Goal: Task Accomplishment & Management: Manage account settings

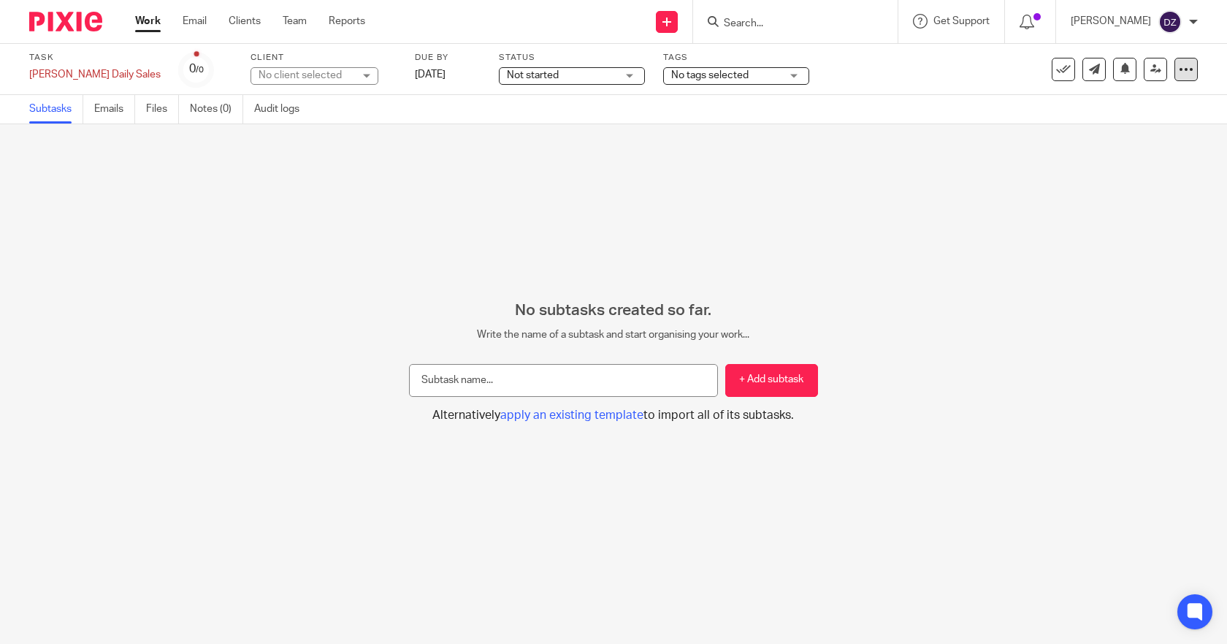
click at [1179, 72] on icon at bounding box center [1186, 69] width 15 height 15
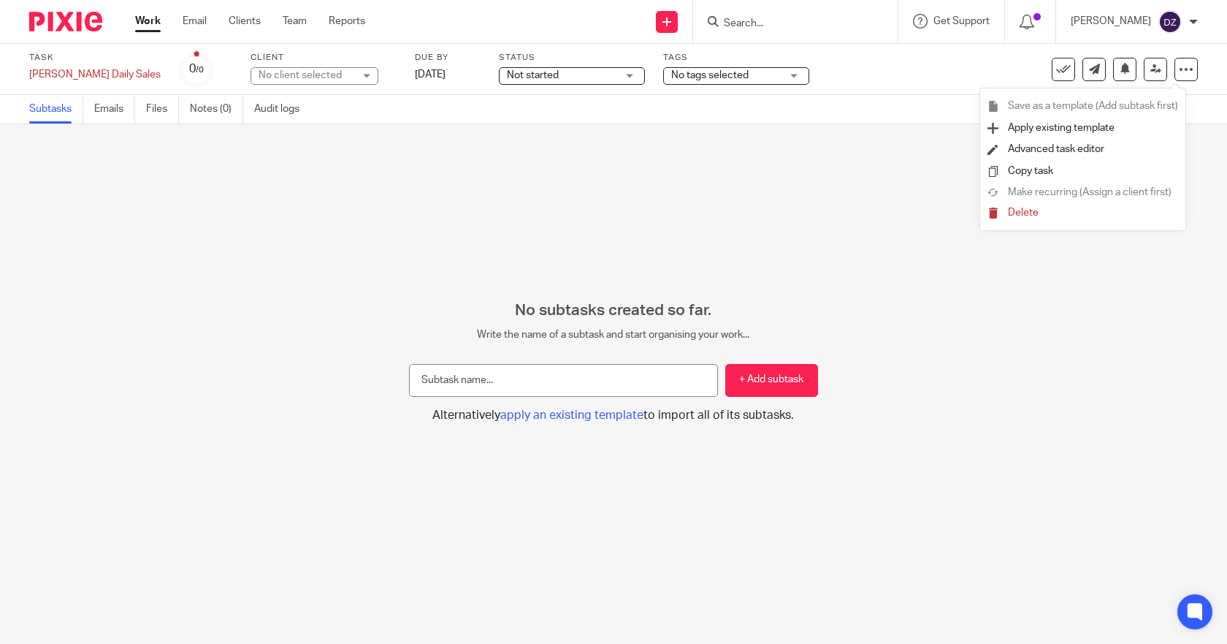
click at [1033, 210] on span "Delete" at bounding box center [1023, 212] width 31 height 10
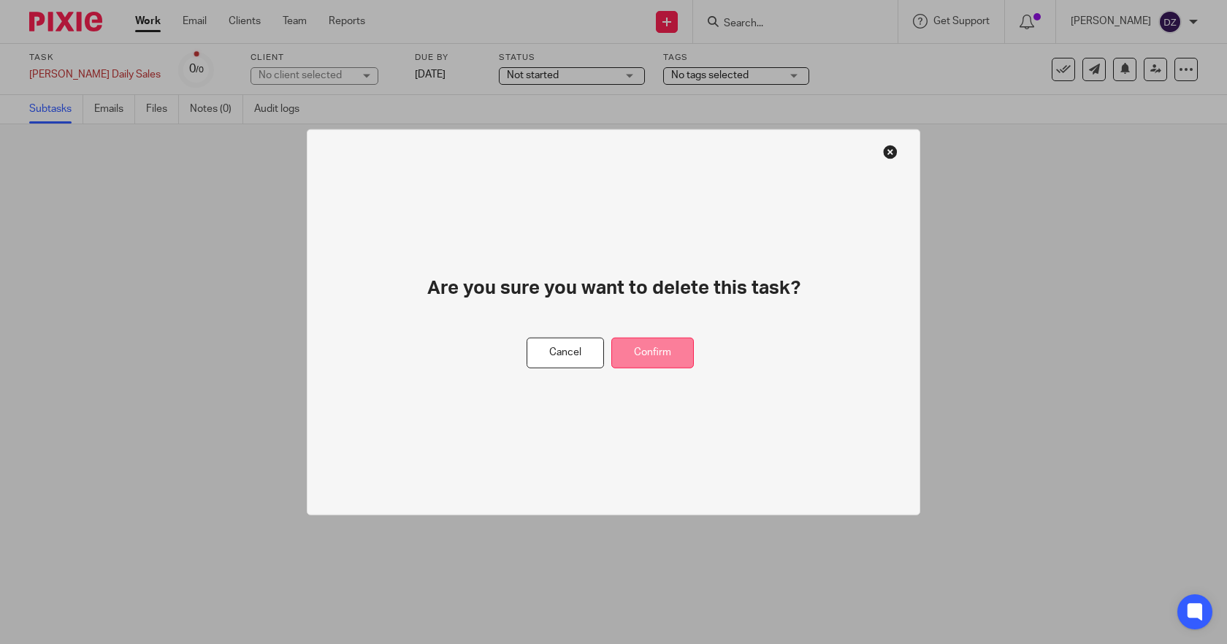
click at [665, 351] on button "Confirm" at bounding box center [652, 352] width 83 height 31
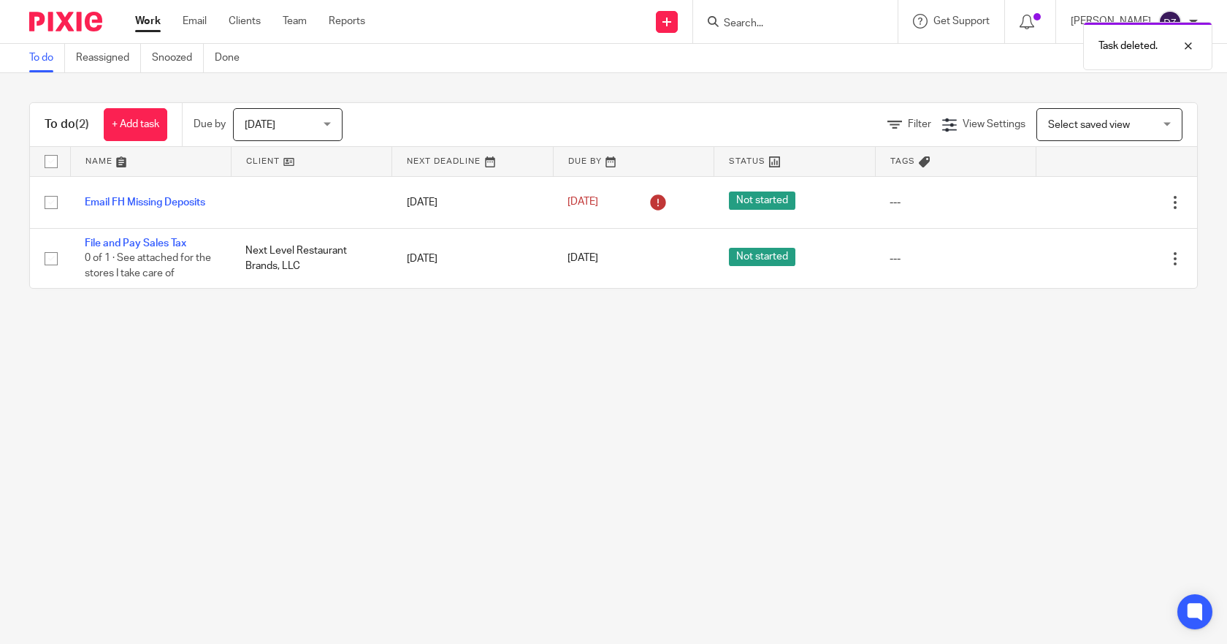
click at [153, 20] on link "Work" at bounding box center [148, 21] width 26 height 15
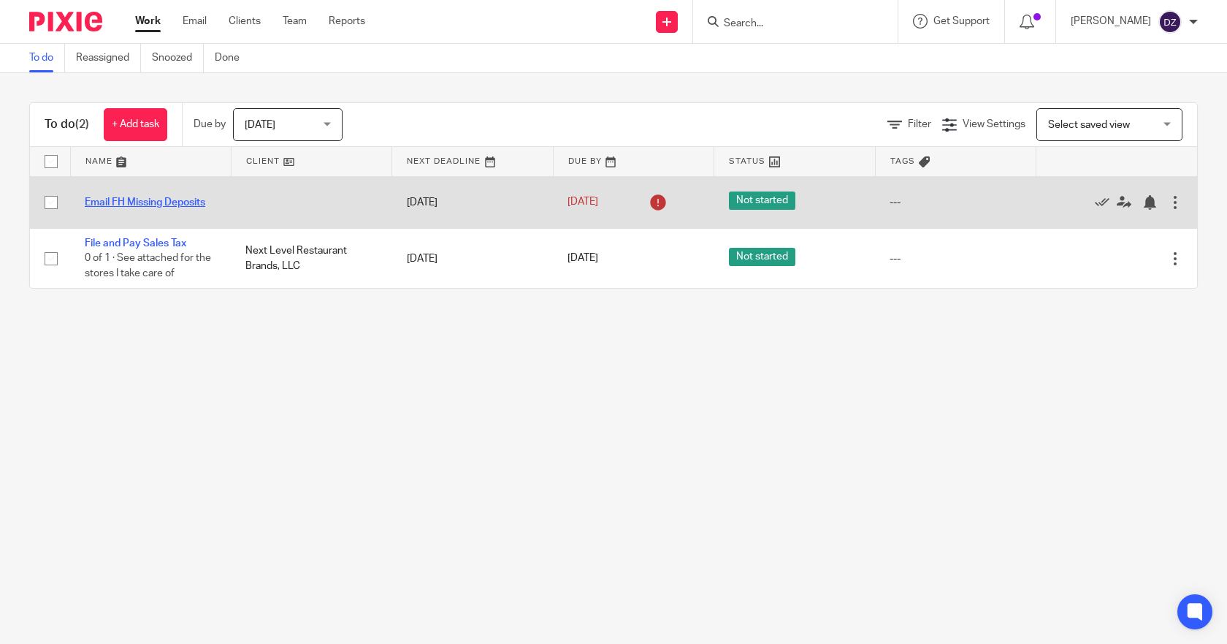
click at [167, 203] on link "Email FH Missing Deposits" at bounding box center [145, 202] width 121 height 10
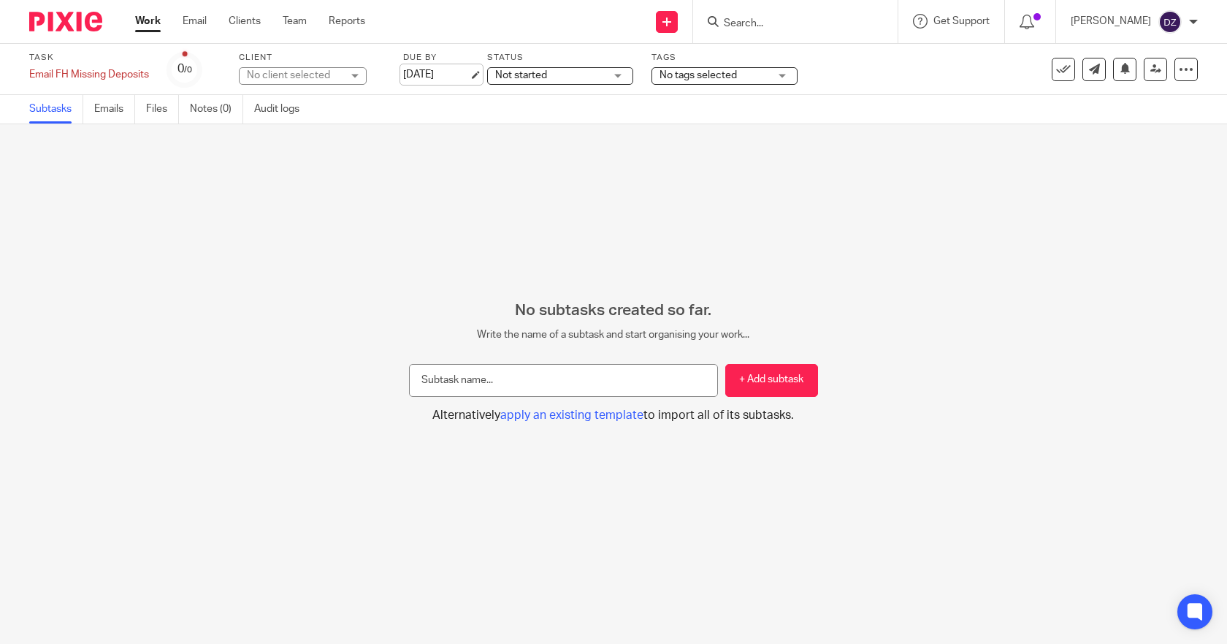
click at [459, 76] on link "Aug 22, 2025" at bounding box center [436, 74] width 66 height 15
click at [150, 18] on link "Work" at bounding box center [148, 21] width 26 height 15
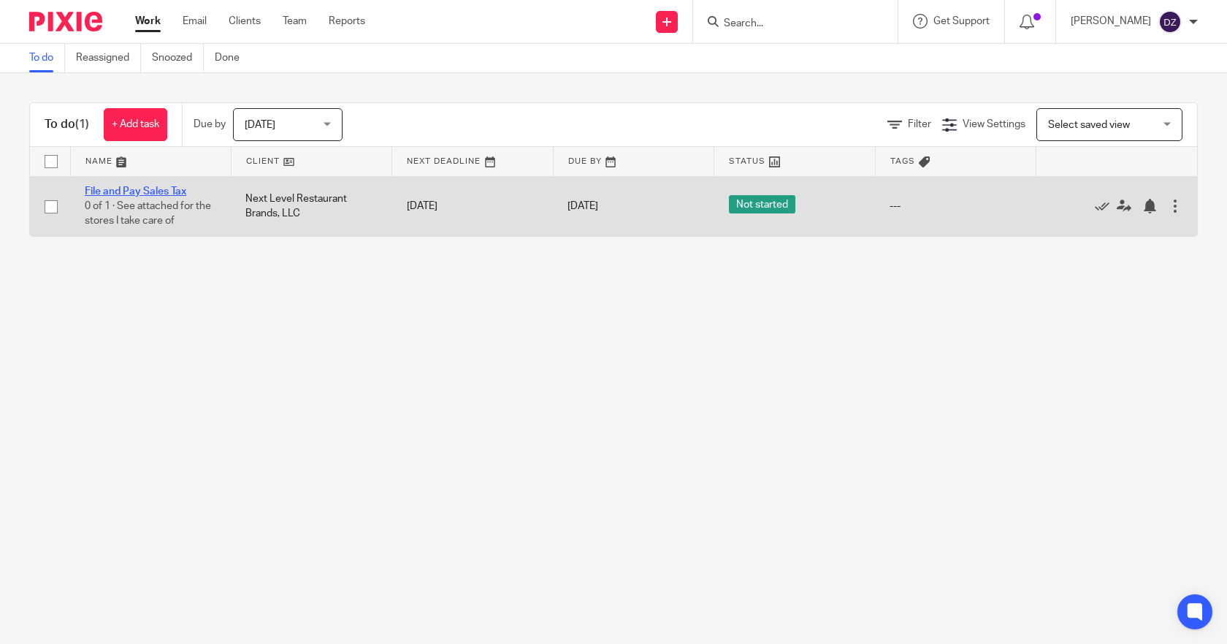
click at [167, 188] on link "File and Pay Sales Tax" at bounding box center [136, 191] width 102 height 10
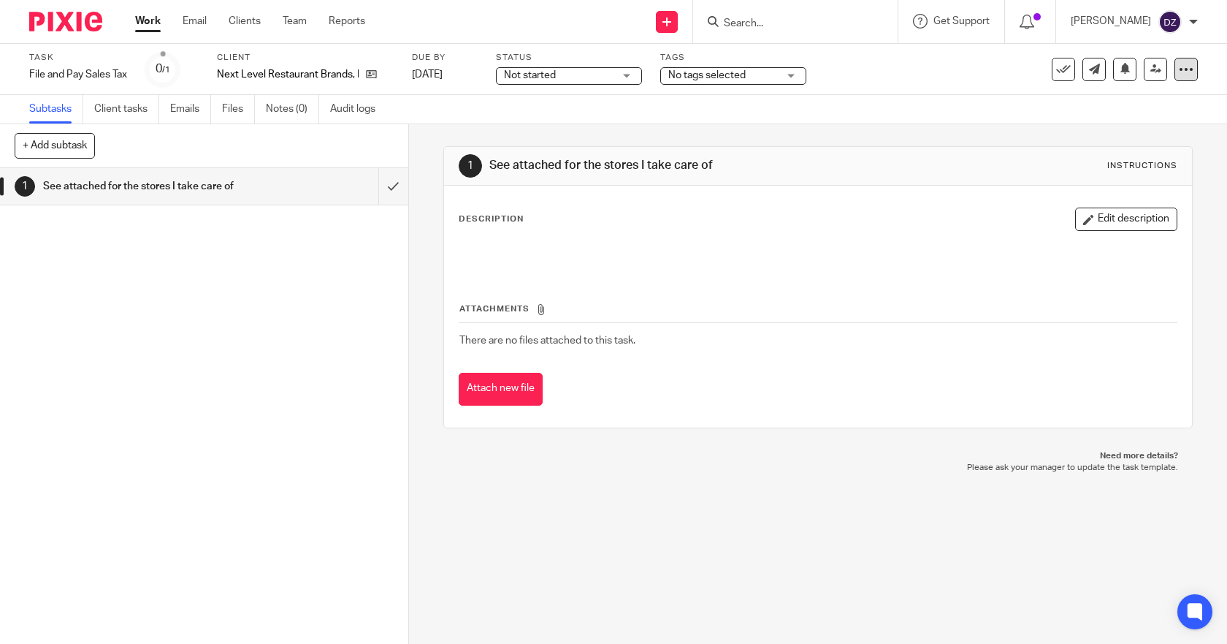
click at [1179, 68] on icon at bounding box center [1186, 69] width 15 height 15
click at [1096, 187] on span "Delete" at bounding box center [1097, 191] width 31 height 10
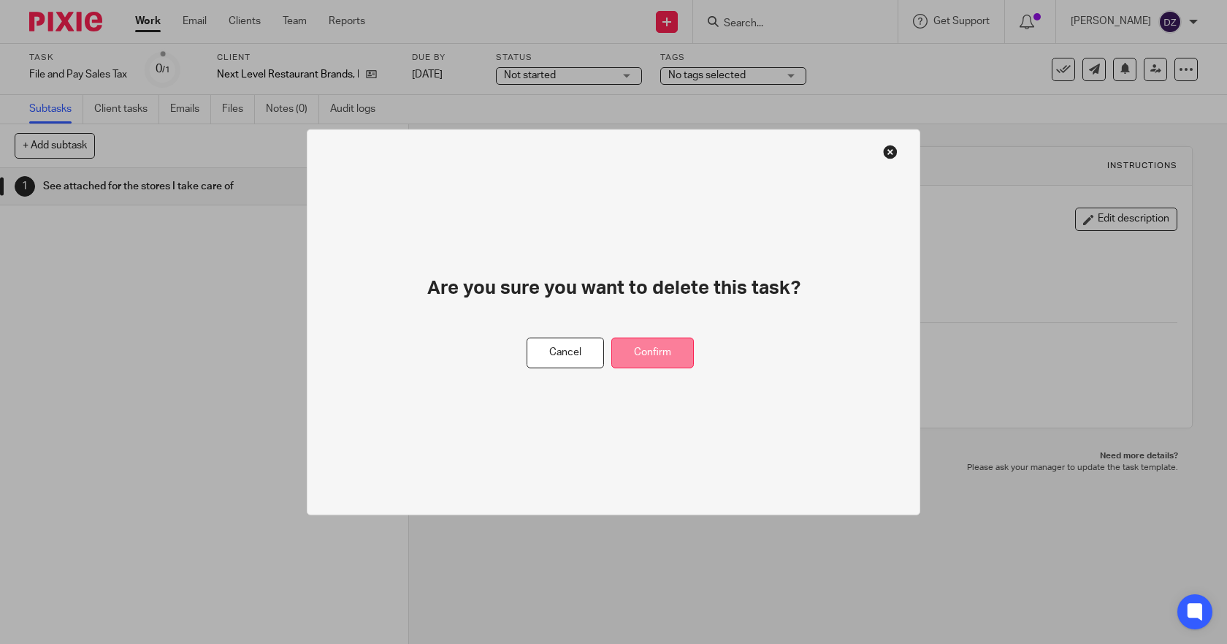
click at [638, 344] on button "Confirm" at bounding box center [652, 352] width 83 height 31
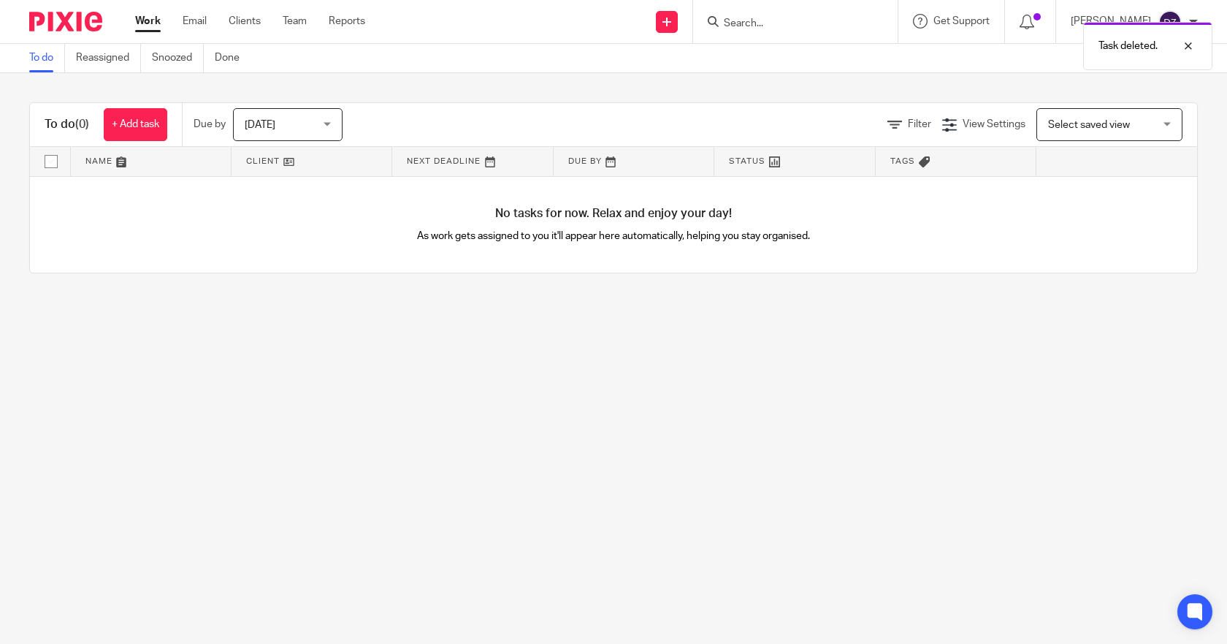
click at [145, 21] on link "Work" at bounding box center [148, 21] width 26 height 15
click at [333, 118] on div "[DATE] [DATE]" at bounding box center [288, 124] width 110 height 33
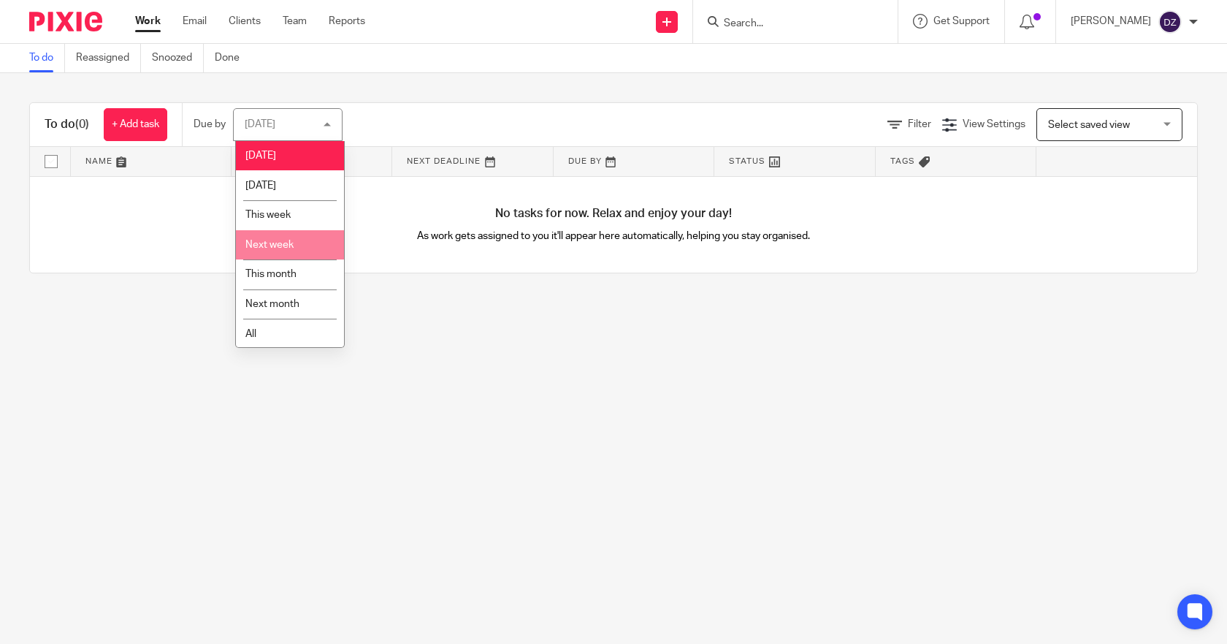
click at [289, 245] on span "Next week" at bounding box center [269, 245] width 48 height 10
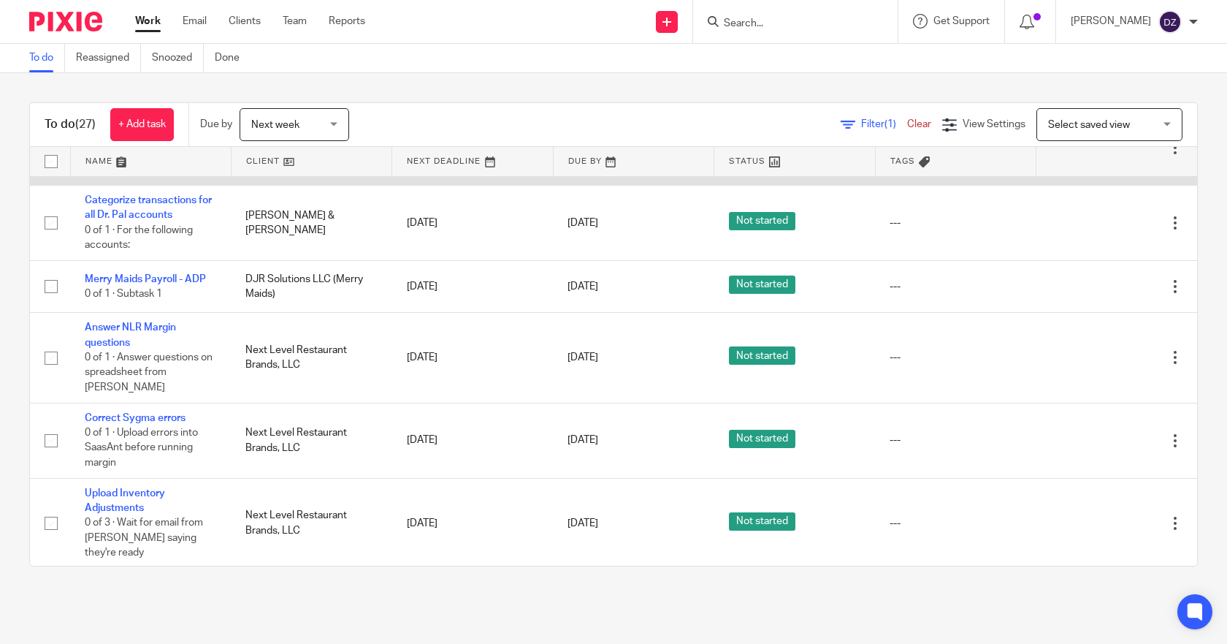
scroll to position [219, 0]
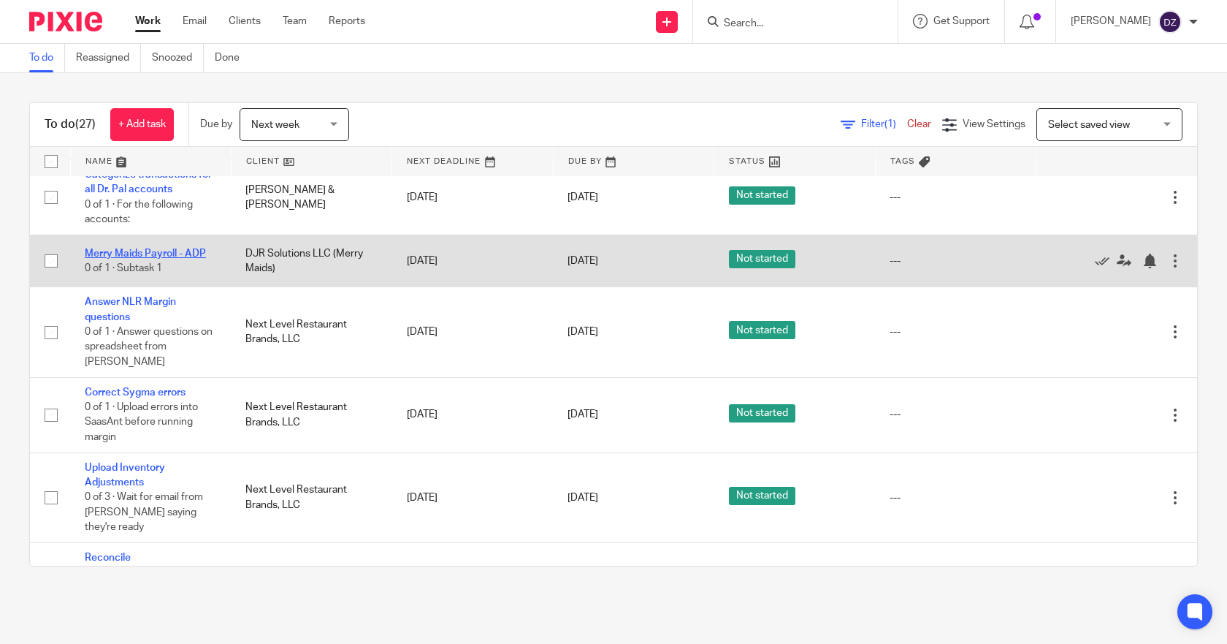
click at [155, 250] on link "Merry Maids Payroll - ADP" at bounding box center [145, 253] width 121 height 10
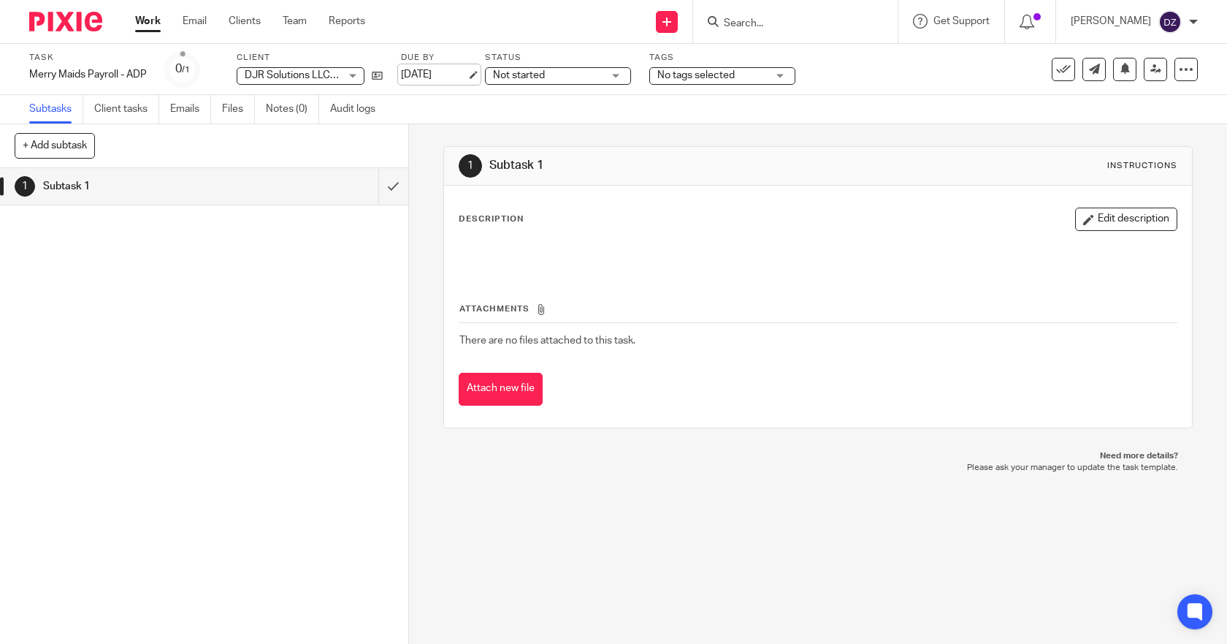
click at [462, 72] on link "[DATE]" at bounding box center [434, 74] width 66 height 15
click at [146, 20] on link "Work" at bounding box center [148, 21] width 26 height 15
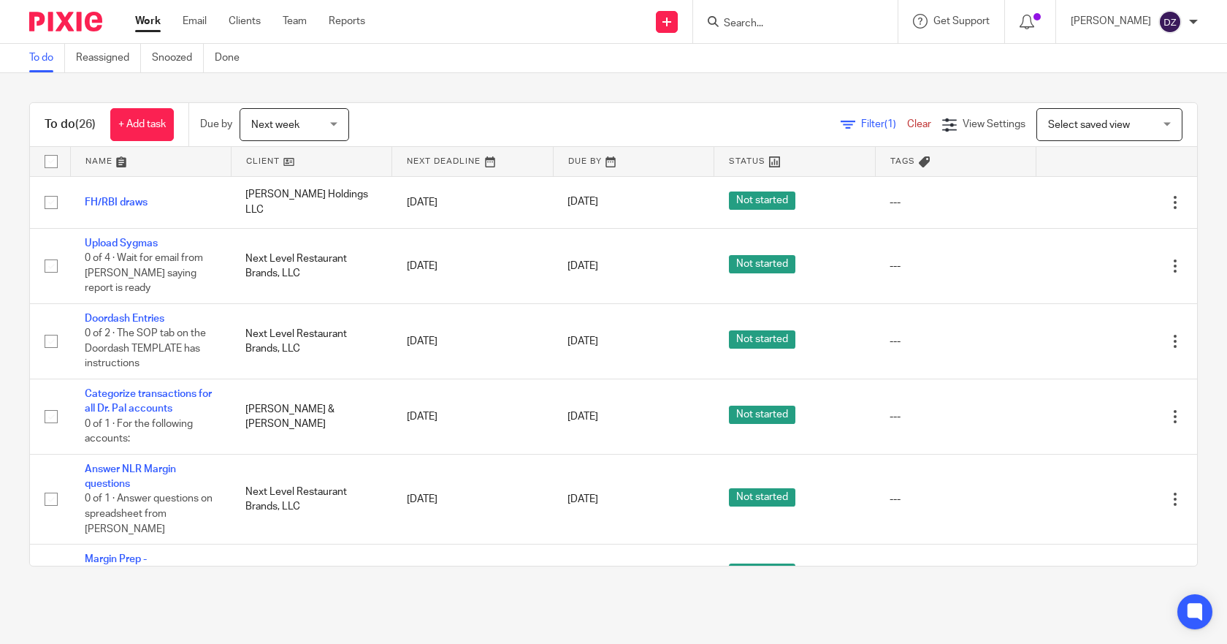
click at [295, 121] on span "Next week" at bounding box center [275, 125] width 48 height 10
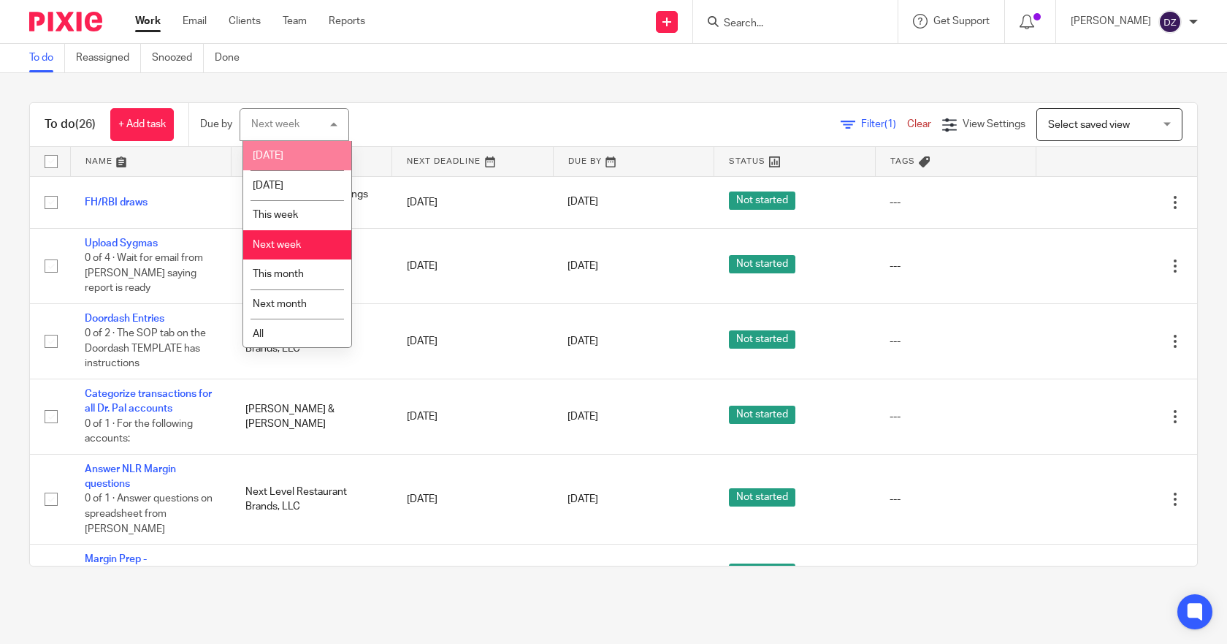
click at [268, 152] on span "[DATE]" at bounding box center [268, 155] width 31 height 10
